Goal: Navigation & Orientation: Find specific page/section

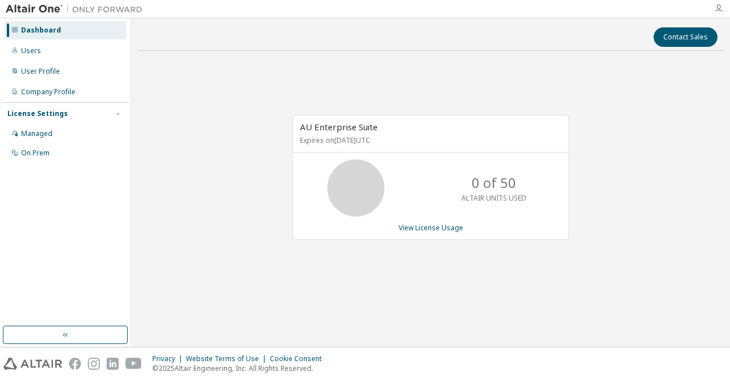
click at [717, 5] on icon "button" at bounding box center [719, 8] width 9 height 9
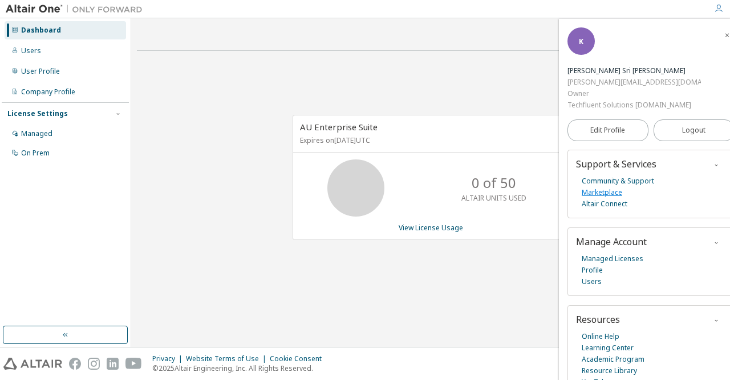
click at [603, 187] on link "Marketplace" at bounding box center [602, 192] width 41 height 11
